Goal: Navigation & Orientation: Find specific page/section

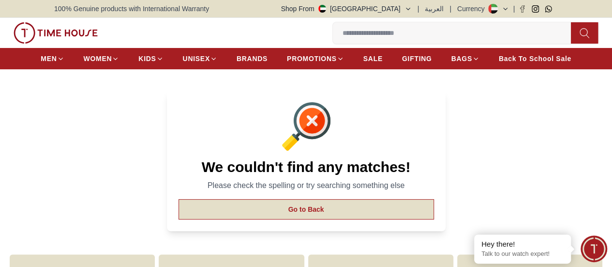
click at [305, 219] on button "Go to Back" at bounding box center [305, 209] width 255 height 20
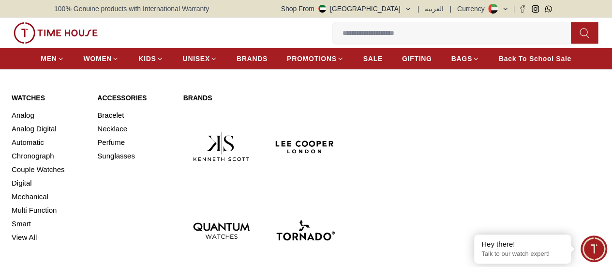
click at [23, 103] on link "Watches" at bounding box center [49, 98] width 74 height 10
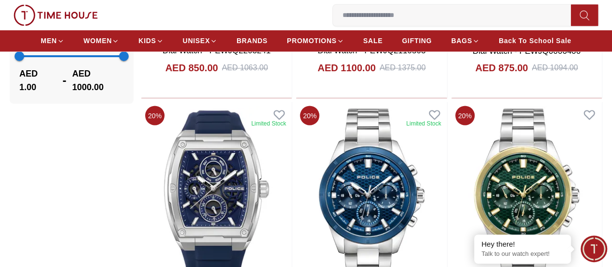
scroll to position [871, 0]
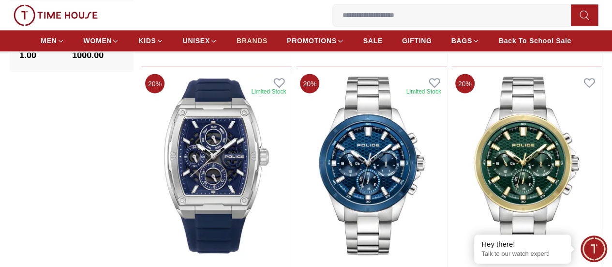
click at [268, 38] on span "BRANDS" at bounding box center [252, 41] width 31 height 10
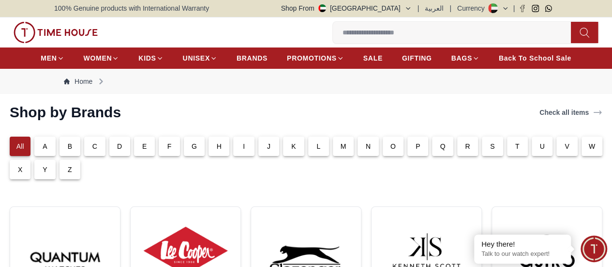
scroll to position [29, 0]
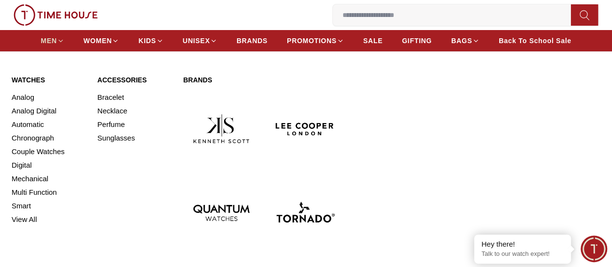
click at [64, 43] on icon at bounding box center [60, 40] width 7 height 7
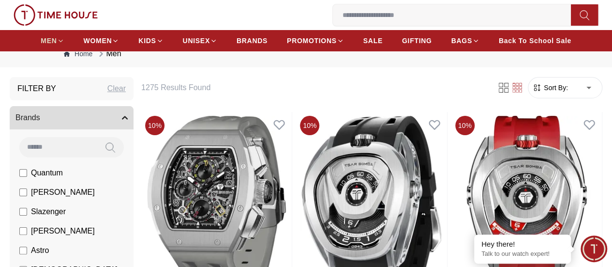
scroll to position [3, 0]
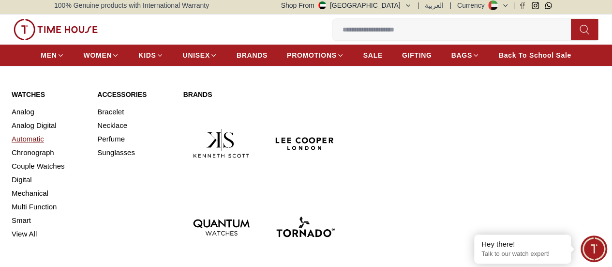
click at [27, 146] on link "Automatic" at bounding box center [49, 139] width 74 height 14
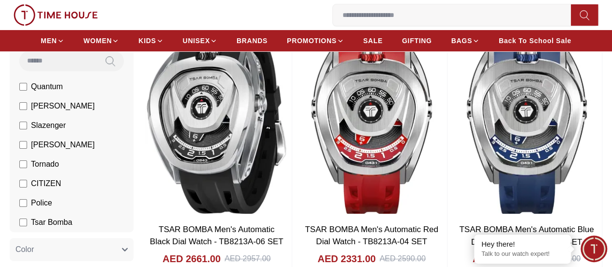
scroll to position [100, 0]
